Goal: Information Seeking & Learning: Learn about a topic

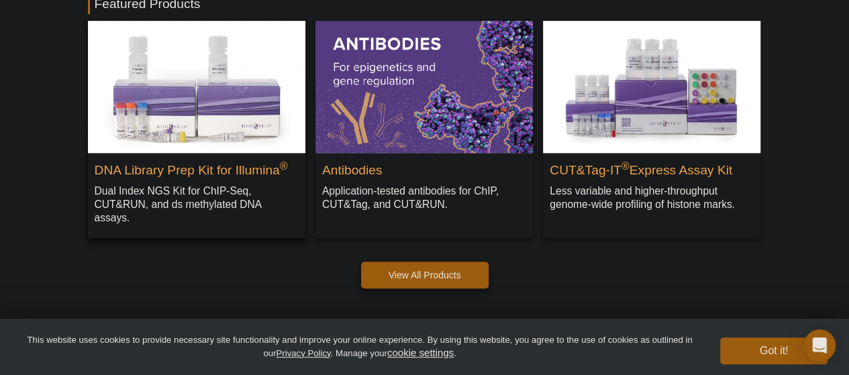
scroll to position [403, 0]
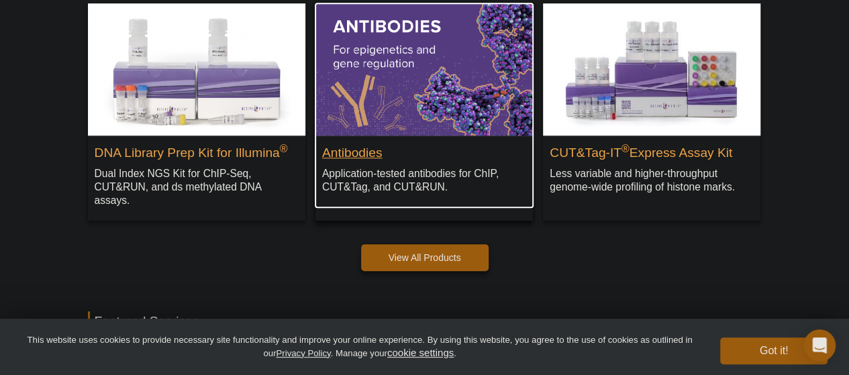
click at [367, 150] on h2 "Antibodies" at bounding box center [424, 150] width 204 height 20
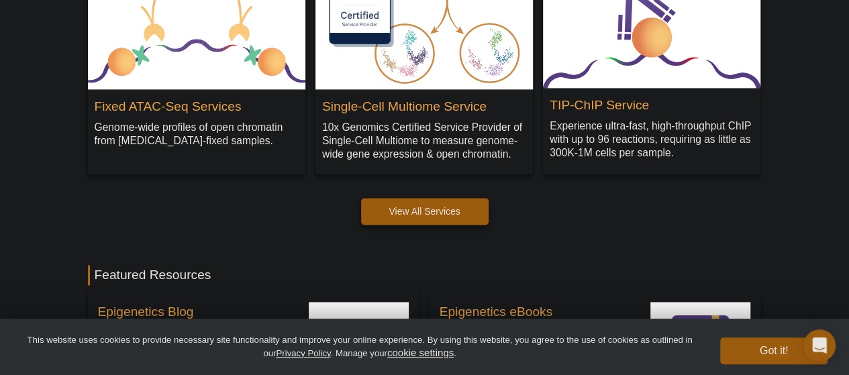
scroll to position [805, 0]
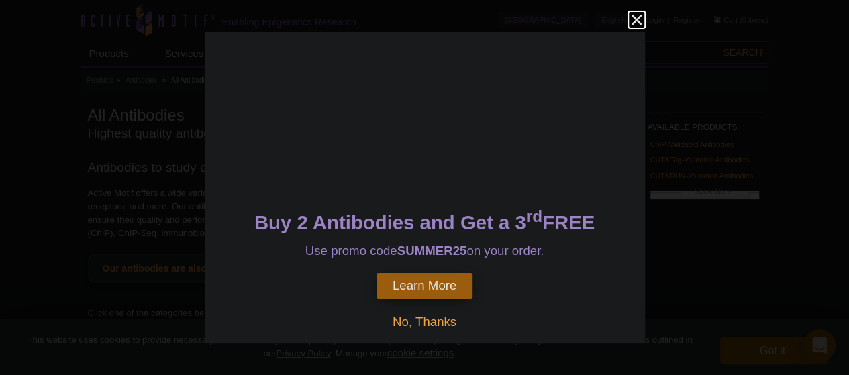
click at [635, 21] on icon "close" at bounding box center [636, 20] width 10 height 10
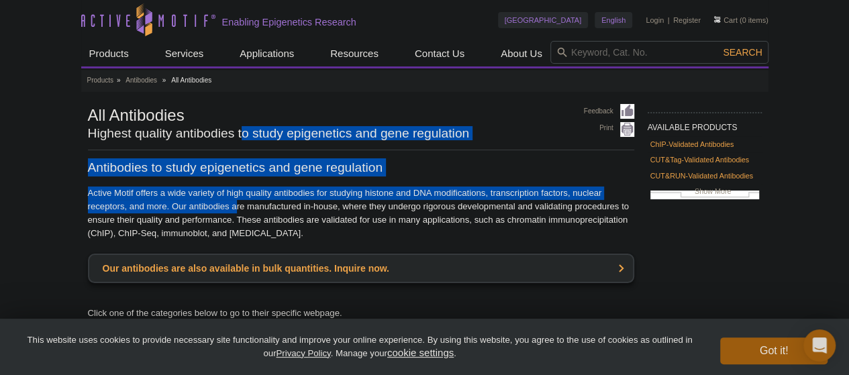
drag, startPoint x: 243, startPoint y: 133, endPoint x: 238, endPoint y: 207, distance: 74.7
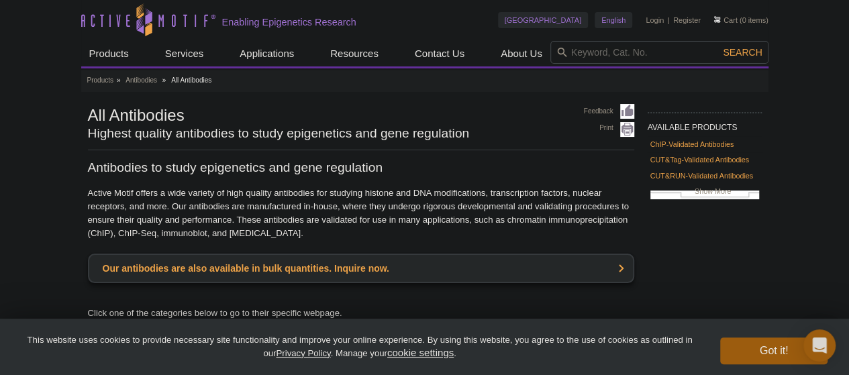
click at [235, 217] on p "Active Motif offers a wide variety of high quality antibodies for studying hist…" at bounding box center [361, 214] width 546 height 54
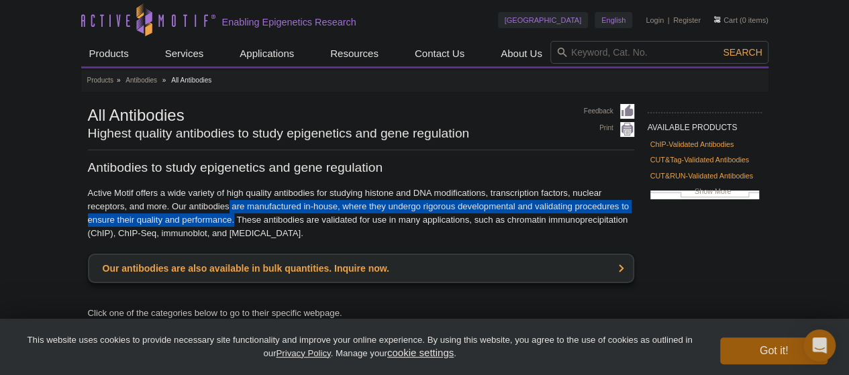
drag, startPoint x: 235, startPoint y: 224, endPoint x: 228, endPoint y: 202, distance: 22.7
click at [228, 202] on p "Active Motif offers a wide variety of high quality antibodies for studying hist…" at bounding box center [361, 214] width 546 height 54
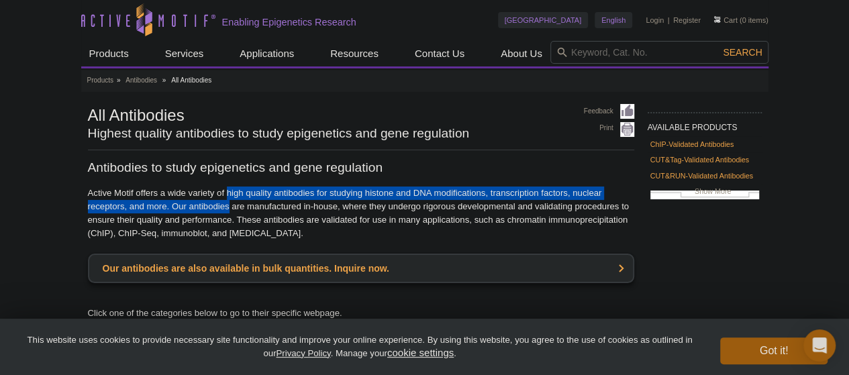
drag, startPoint x: 227, startPoint y: 197, endPoint x: 228, endPoint y: 209, distance: 12.1
click at [228, 209] on p "Active Motif offers a wide variety of high quality antibodies for studying hist…" at bounding box center [361, 214] width 546 height 54
